Goal: Task Accomplishment & Management: Manage account settings

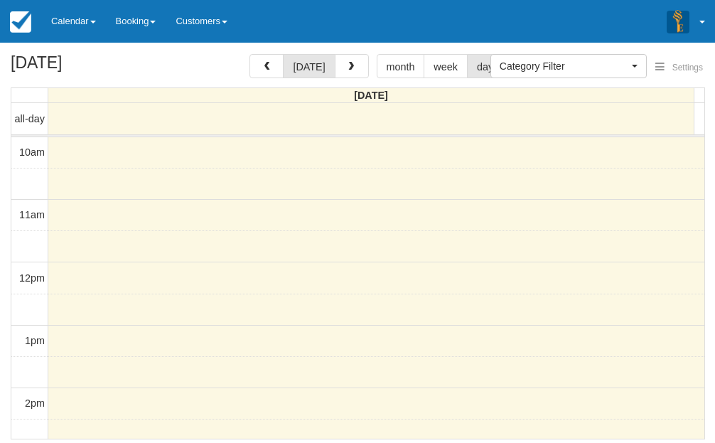
select select
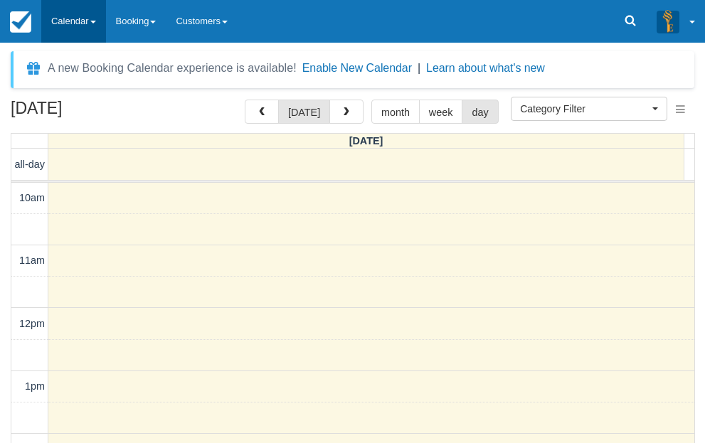
click at [85, 21] on link "Calendar" at bounding box center [73, 21] width 65 height 43
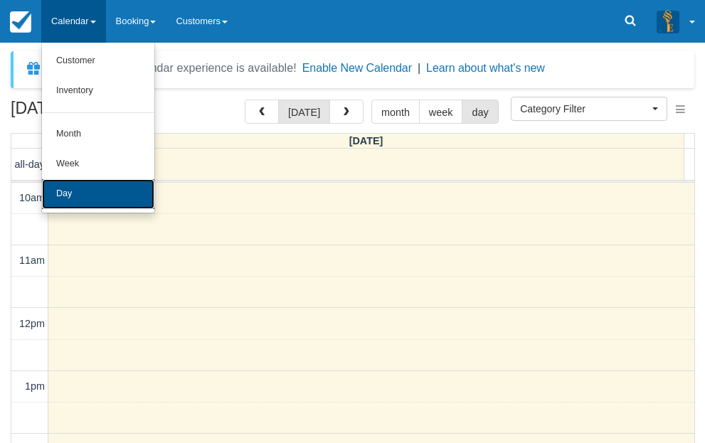
click at [88, 185] on link "Day" at bounding box center [98, 194] width 112 height 30
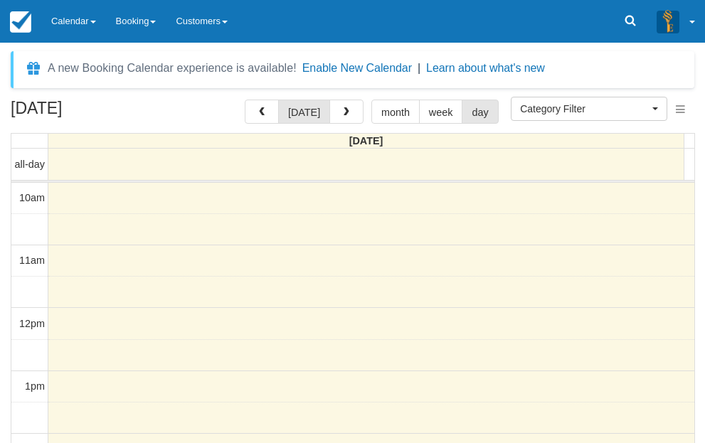
select select
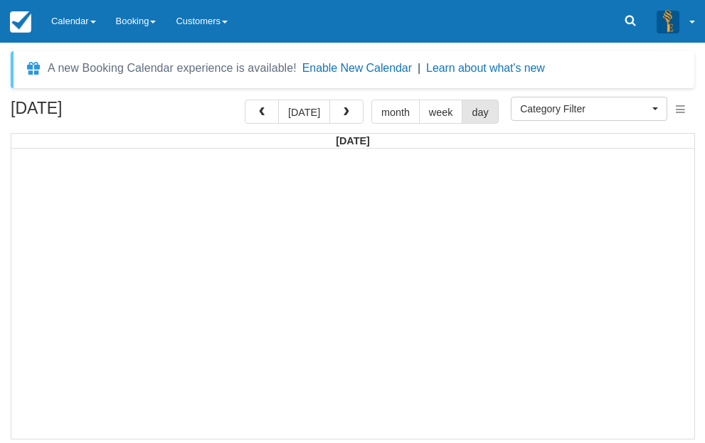
select select
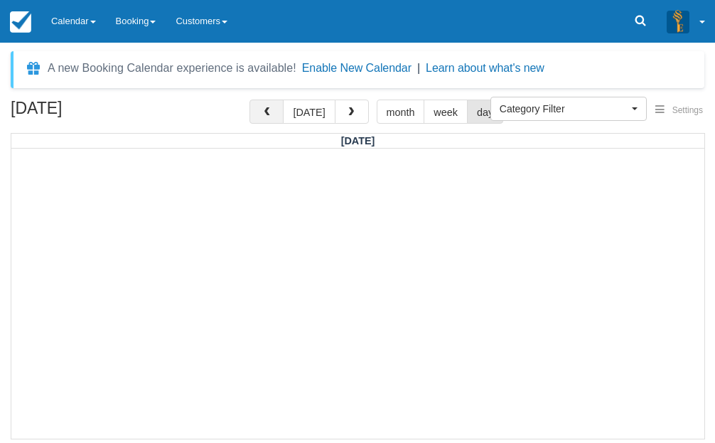
click at [264, 114] on button "button" at bounding box center [267, 112] width 34 height 24
click at [200, 109] on div "December 12, 2025 today month week day" at bounding box center [358, 115] width 694 height 31
click at [633, 14] on icon at bounding box center [640, 21] width 14 height 14
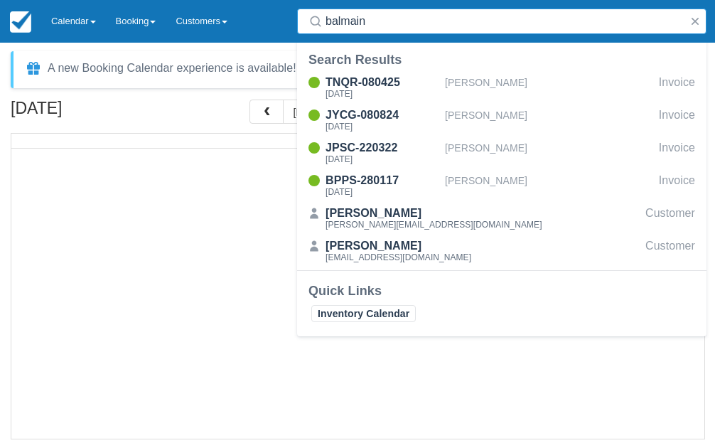
click at [346, 21] on input "balmain" at bounding box center [505, 22] width 358 height 26
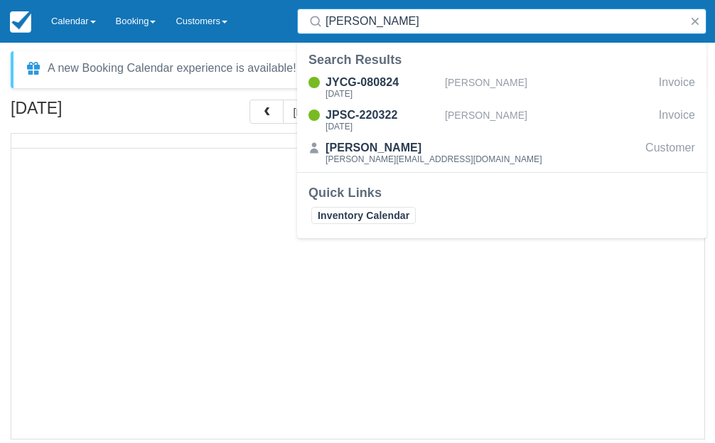
click at [358, 28] on input "samaha" at bounding box center [505, 22] width 358 height 26
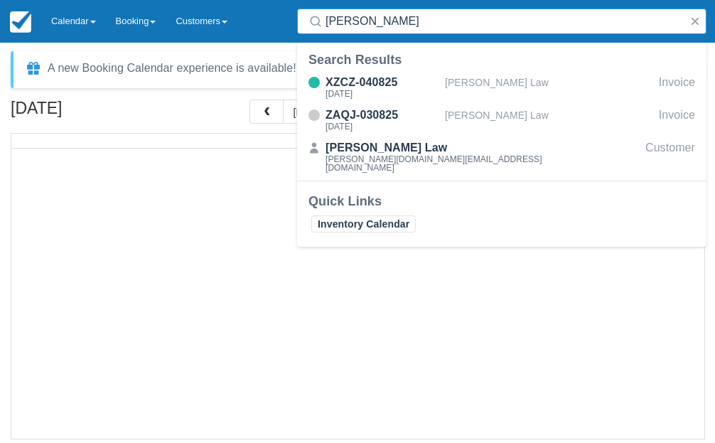
click at [343, 19] on input "lovena" at bounding box center [505, 22] width 358 height 26
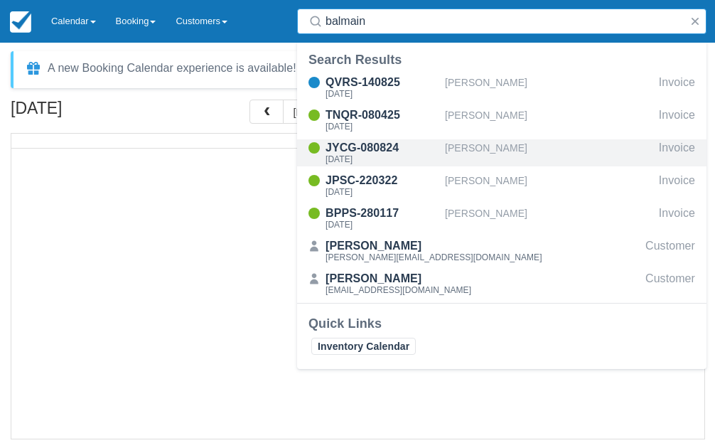
type input "balmain"
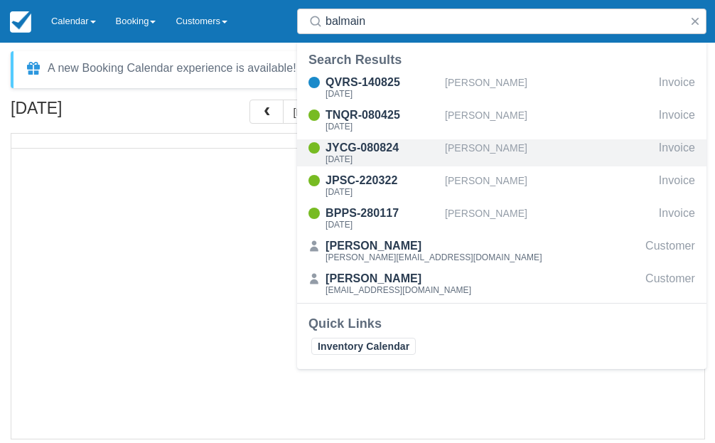
drag, startPoint x: 362, startPoint y: 152, endPoint x: 358, endPoint y: 104, distance: 48.5
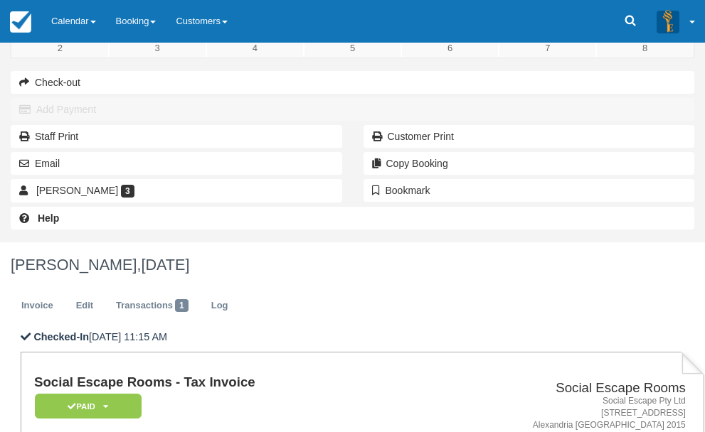
scroll to position [213, 0]
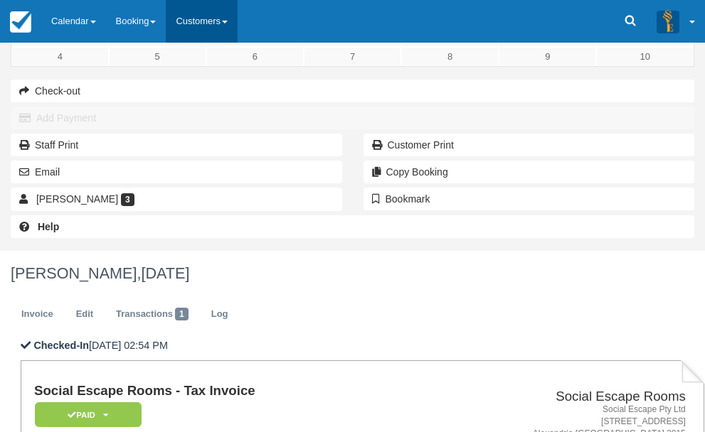
scroll to position [98, 0]
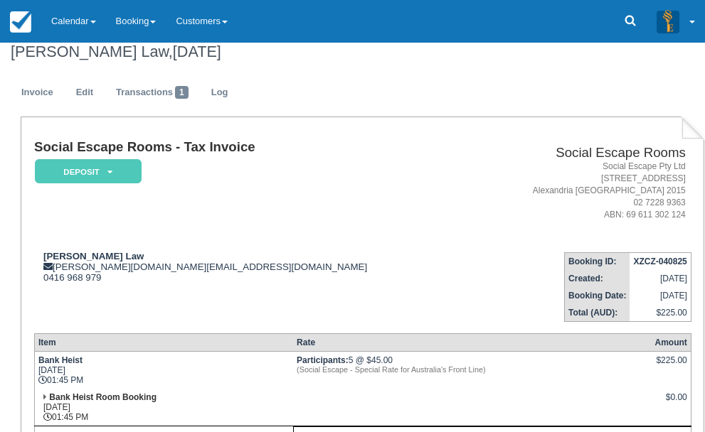
scroll to position [427, 0]
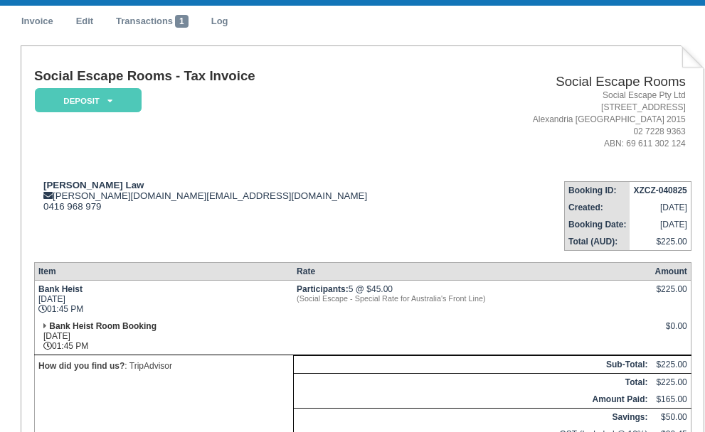
paste textarea "Hi Mark, Hope you are well. I was wondering if we could move our booking from 1…"
type textarea "Hi Mark, Hope you are well. I was wondering if we could move our booking from 1…"
drag, startPoint x: 228, startPoint y: 323, endPoint x: 314, endPoint y: 269, distance: 102.6
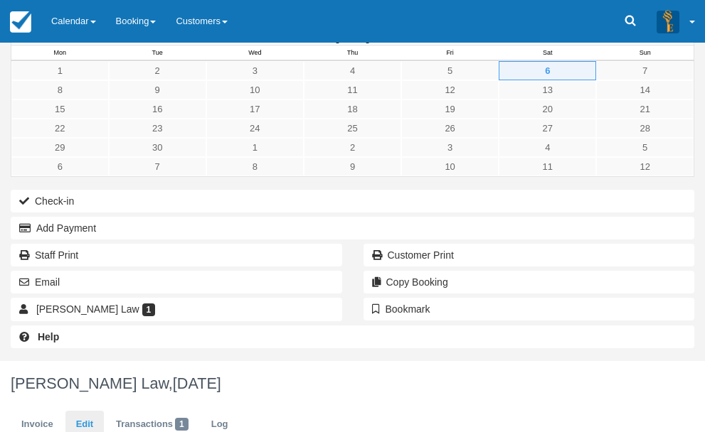
scroll to position [0, 0]
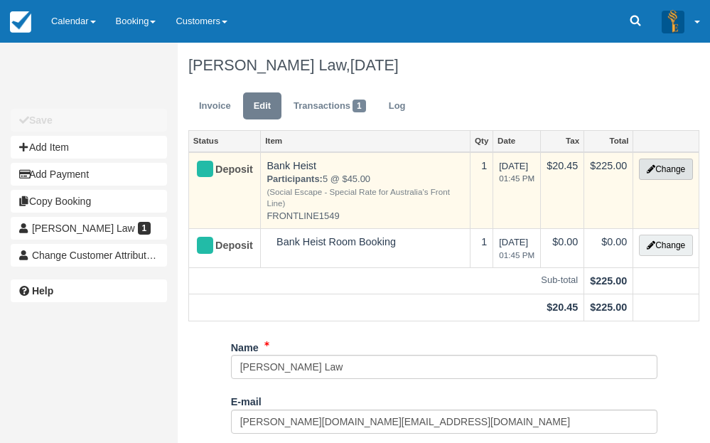
click at [670, 170] on button "Change" at bounding box center [666, 169] width 54 height 21
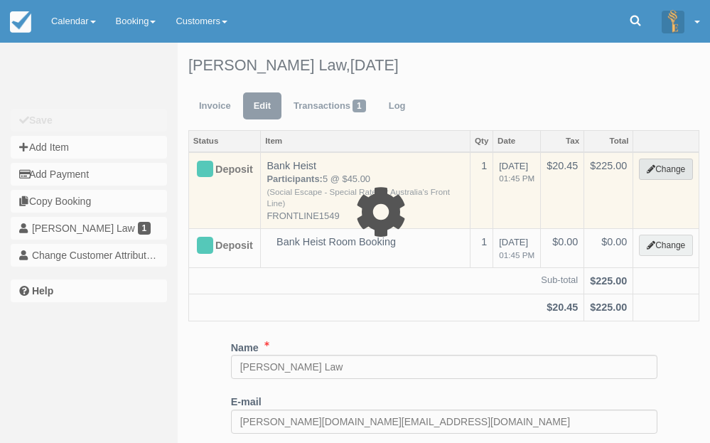
select select "2"
type input "225.00"
type input "FRONTLINE1549"
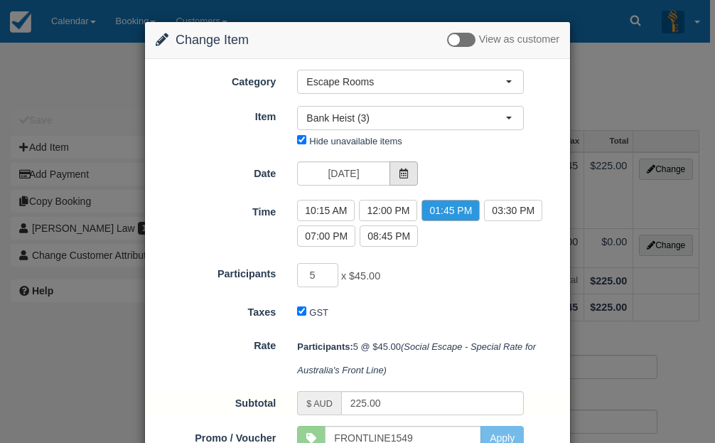
click at [402, 177] on icon at bounding box center [404, 173] width 10 height 10
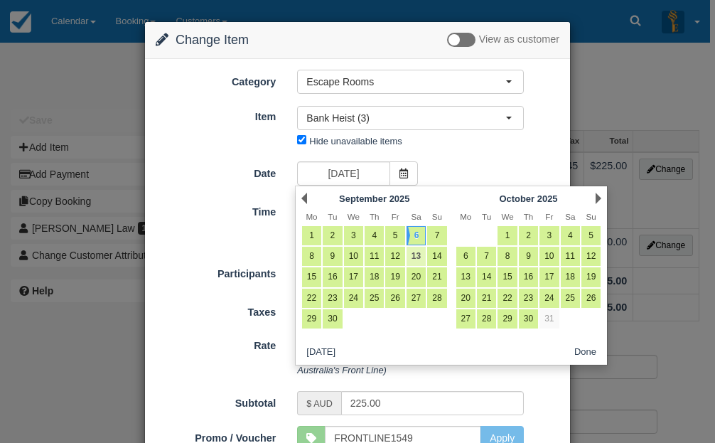
click at [417, 253] on link "13" at bounding box center [416, 256] width 19 height 19
type input "13/09/2025"
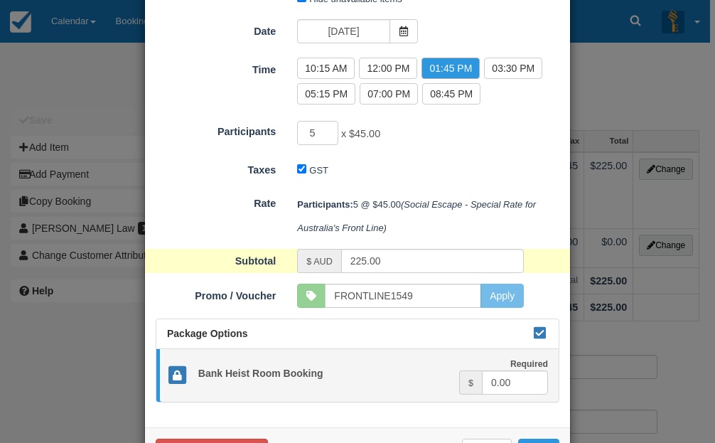
scroll to position [195, 0]
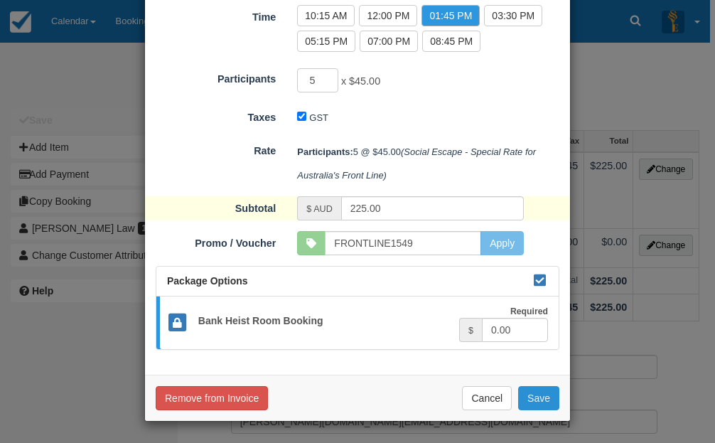
click at [530, 390] on button "Save" at bounding box center [538, 398] width 41 height 24
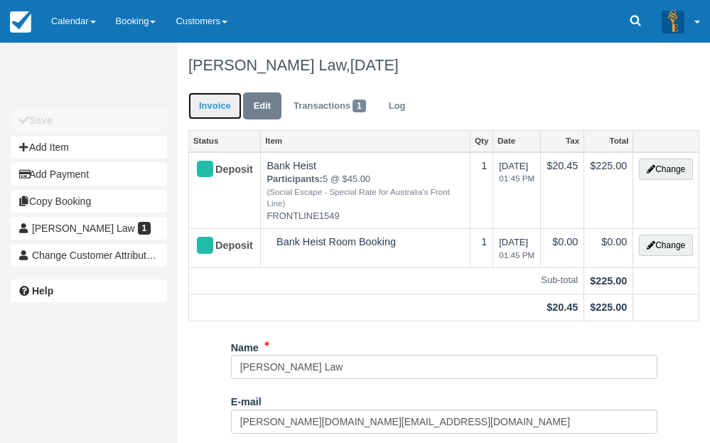
click at [220, 105] on link "Invoice" at bounding box center [214, 106] width 53 height 28
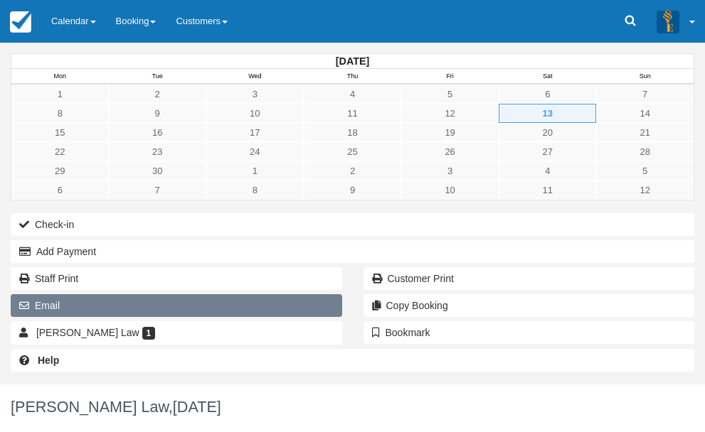
click at [95, 317] on button "Email" at bounding box center [176, 305] width 331 height 23
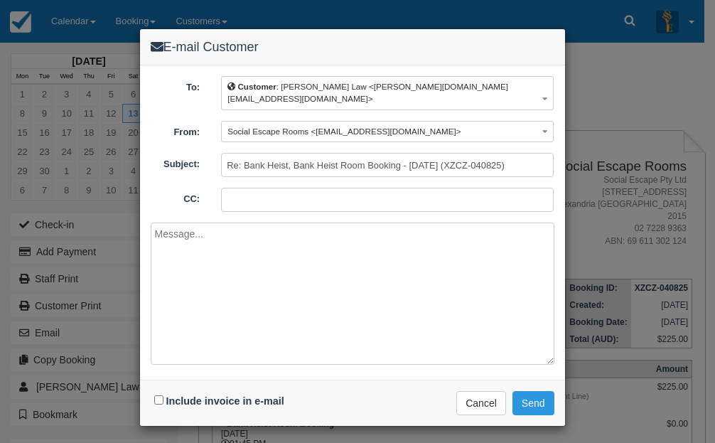
drag, startPoint x: 221, startPoint y: 390, endPoint x: 230, endPoint y: 366, distance: 25.9
click at [223, 391] on div "Include invoice in e-mail" at bounding box center [221, 401] width 141 height 21
click at [275, 287] on textarea at bounding box center [353, 294] width 404 height 142
drag, startPoint x: 161, startPoint y: 384, endPoint x: 174, endPoint y: 363, distance: 25.2
click at [168, 380] on div "Include invoice in e-mail Delivering e-mail ... Cancel Send" at bounding box center [352, 403] width 425 height 46
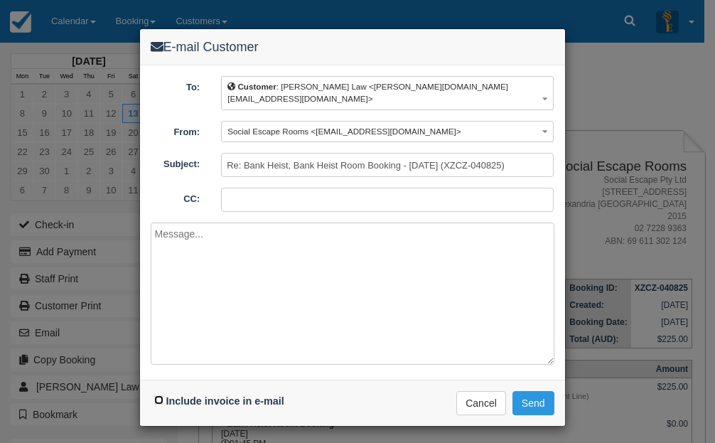
click at [158, 395] on input "Include invoice in e-mail" at bounding box center [158, 399] width 9 height 9
checkbox input "true"
click at [250, 301] on textarea at bounding box center [353, 294] width 404 height 142
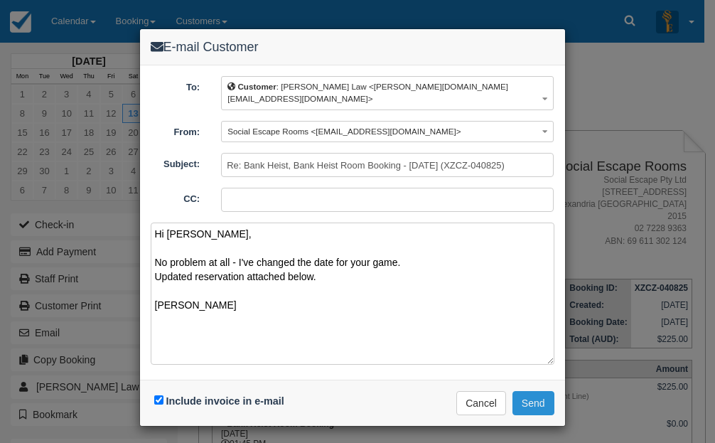
type textarea "Hi Lovena, No problem at all - I've changed the date for your game. Updated res…"
click at [534, 392] on button "Send" at bounding box center [534, 403] width 42 height 24
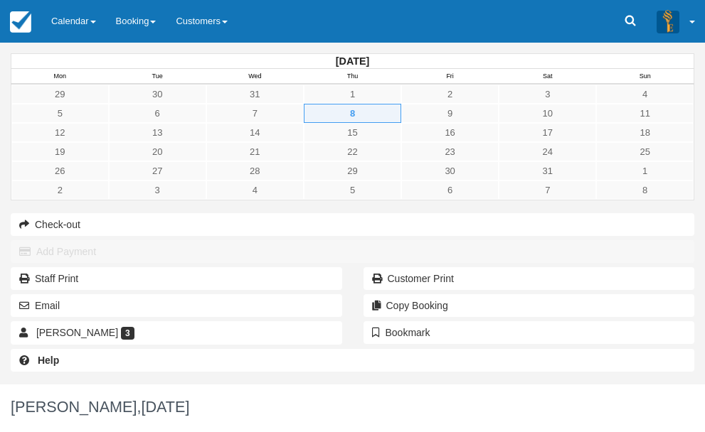
drag, startPoint x: 240, startPoint y: 294, endPoint x: 265, endPoint y: 293, distance: 24.9
copy strong "[PERSON_NAME]"
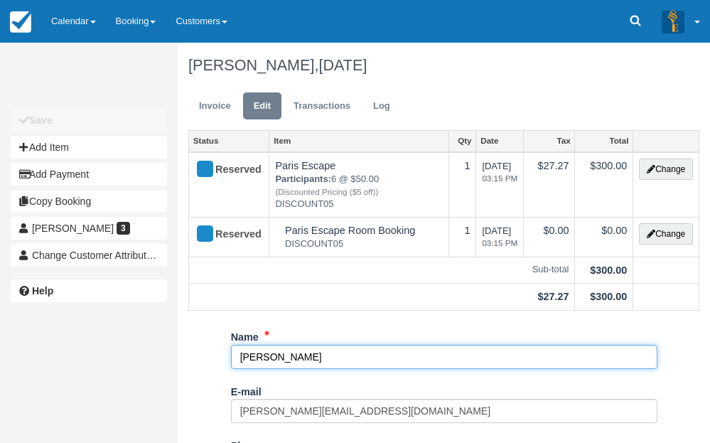
click at [265, 361] on input "Jerome" at bounding box center [444, 357] width 427 height 24
paste input "Samaha"
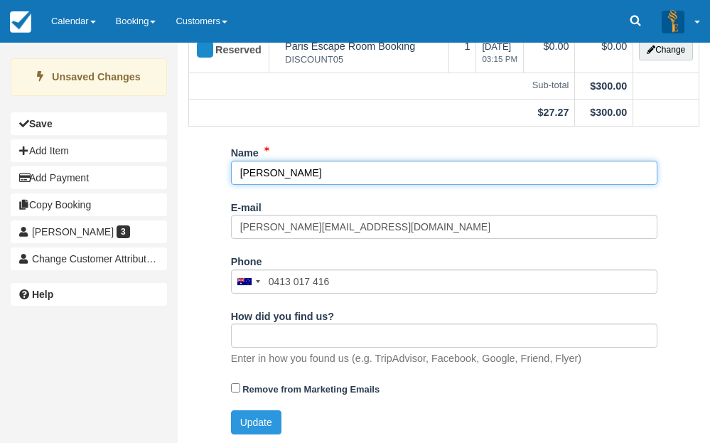
scroll to position [186, 0]
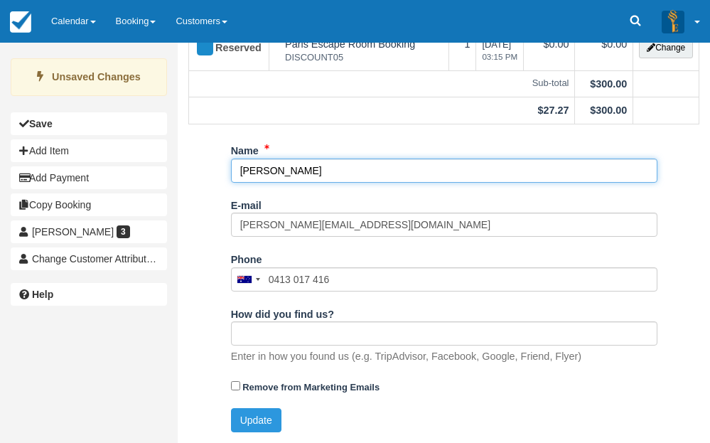
type input "[PERSON_NAME]"
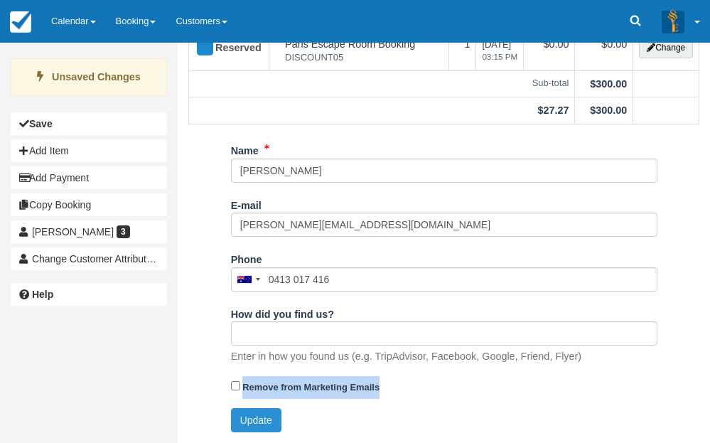
click at [245, 407] on div "Name Jerome Samaha E-mail jerome@balmainhealthclub.com.au Did you mean ? Phone …" at bounding box center [444, 286] width 427 height 294
click at [247, 418] on button "Update" at bounding box center [256, 420] width 50 height 24
type input "+61413017416"
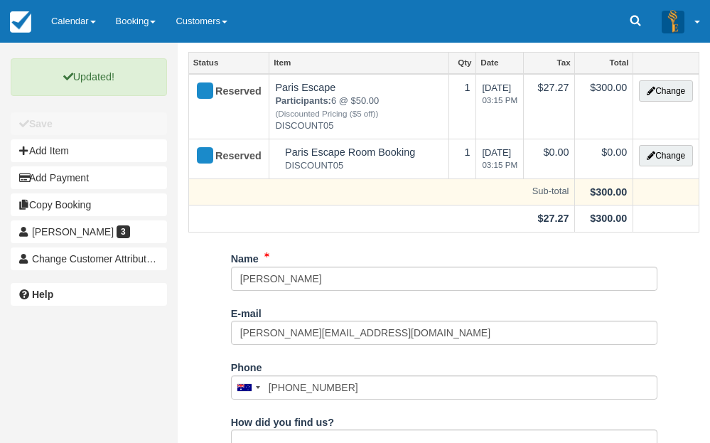
scroll to position [0, 0]
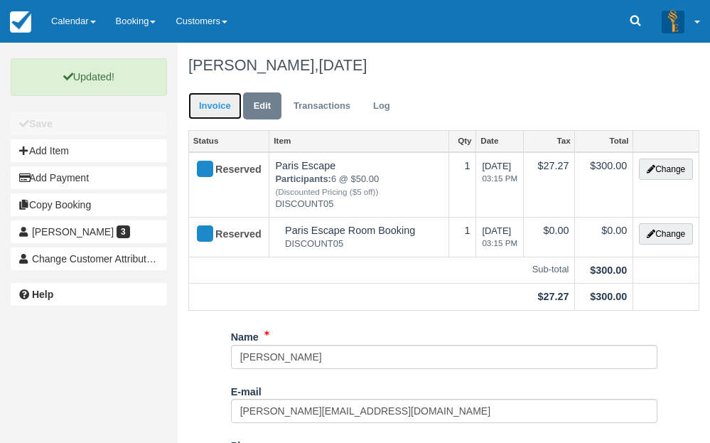
drag, startPoint x: 215, startPoint y: 102, endPoint x: 218, endPoint y: 95, distance: 7.7
click at [215, 101] on link "Invoice" at bounding box center [214, 106] width 53 height 28
